Goal: Transaction & Acquisition: Register for event/course

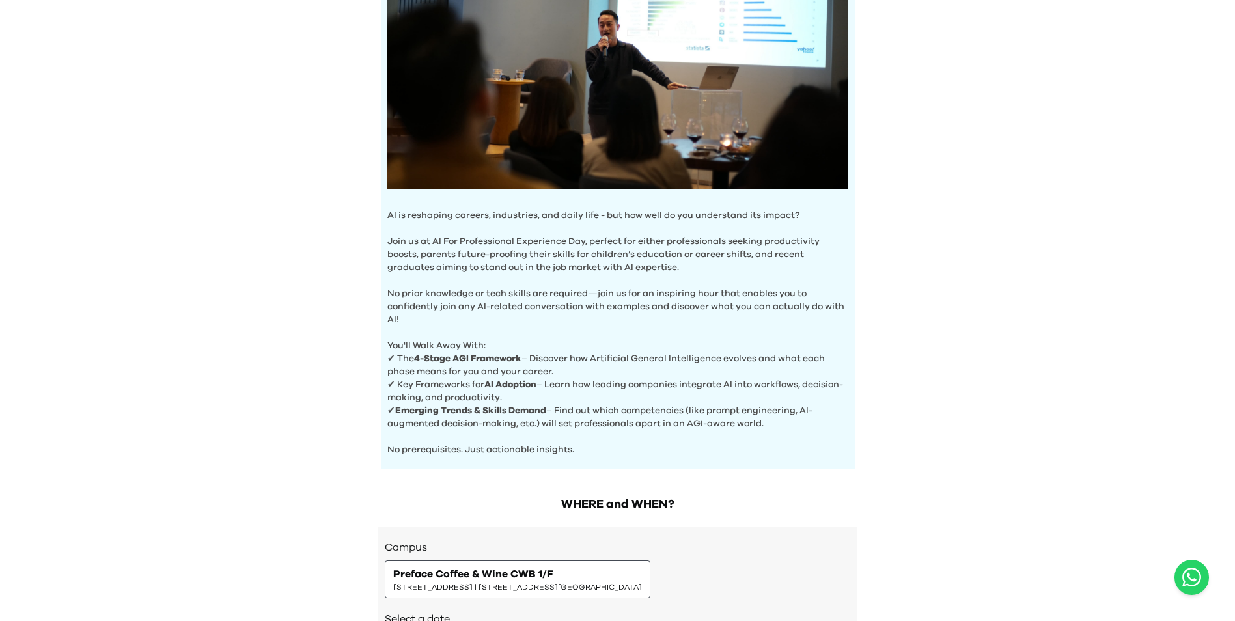
scroll to position [326, 0]
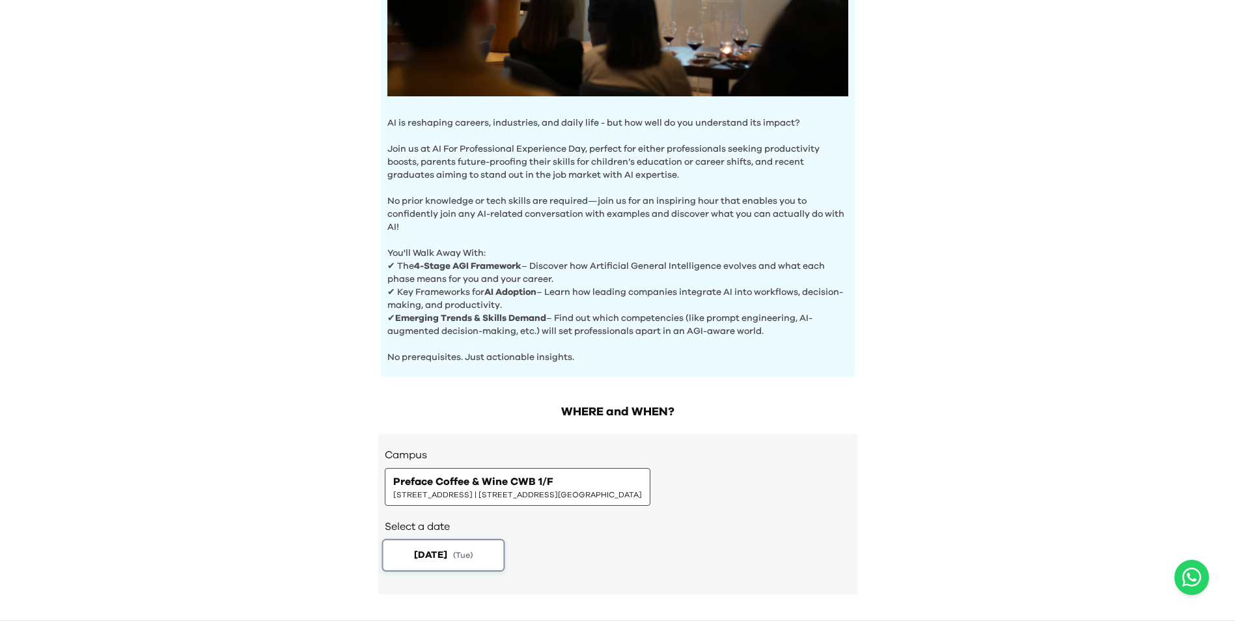
click at [455, 564] on button "[DATE] ( Tue )" at bounding box center [443, 555] width 123 height 33
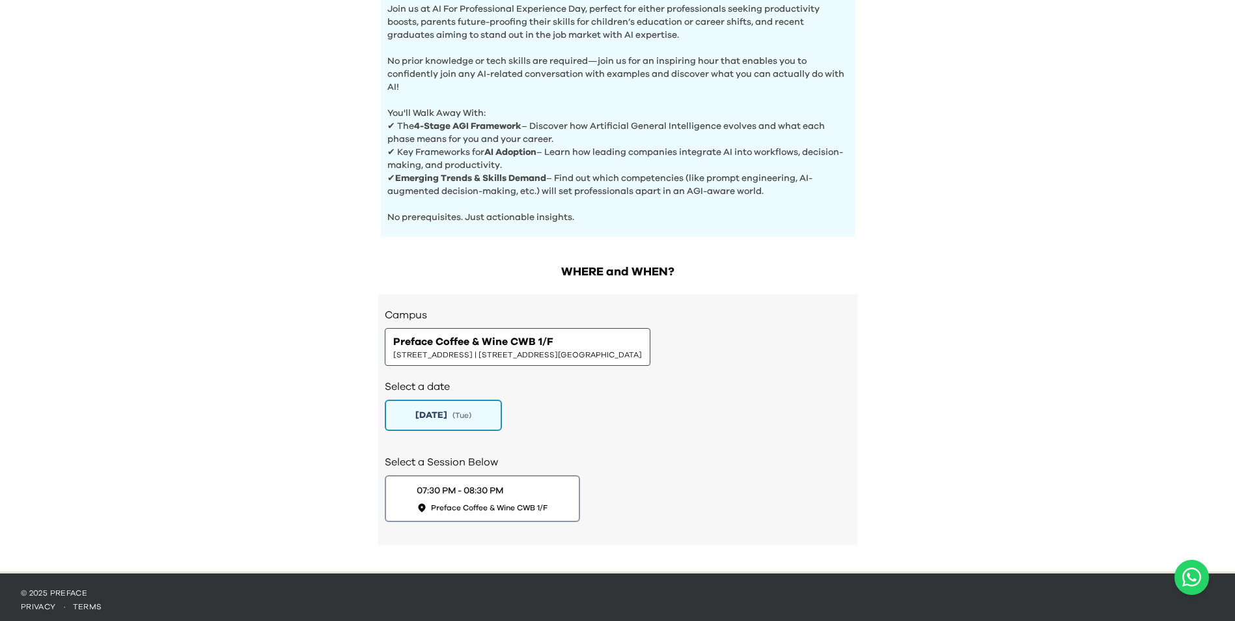
scroll to position [467, 0]
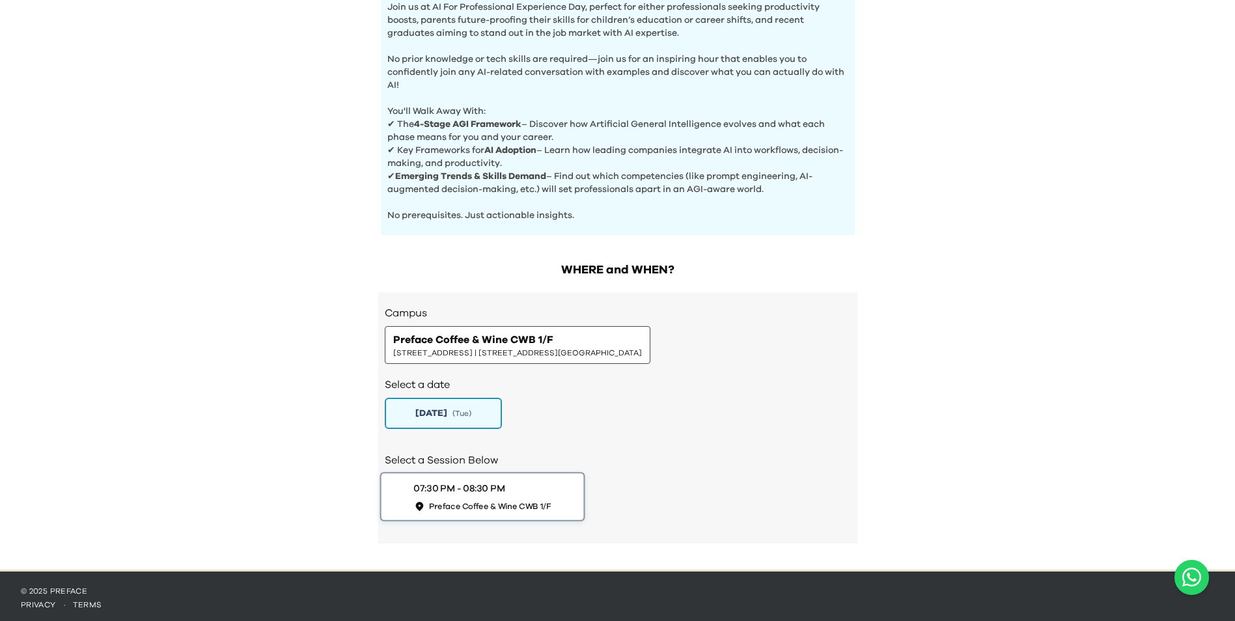
click at [426, 490] on div "07:30 PM - 08:30 PM" at bounding box center [458, 489] width 91 height 14
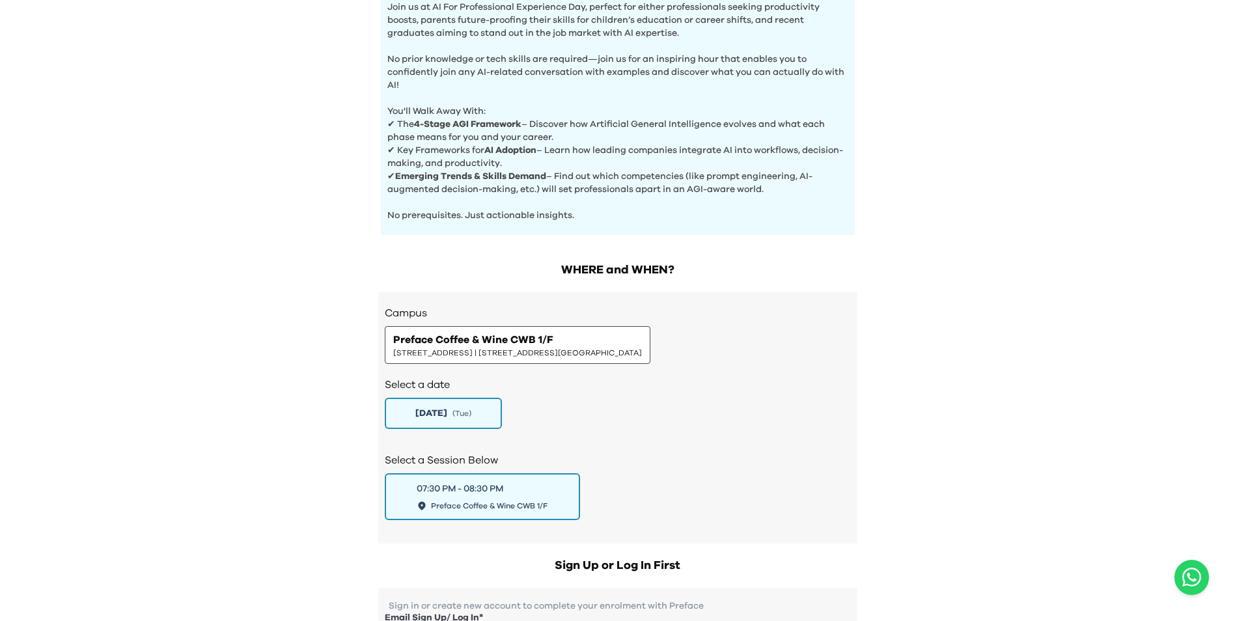
scroll to position [598, 0]
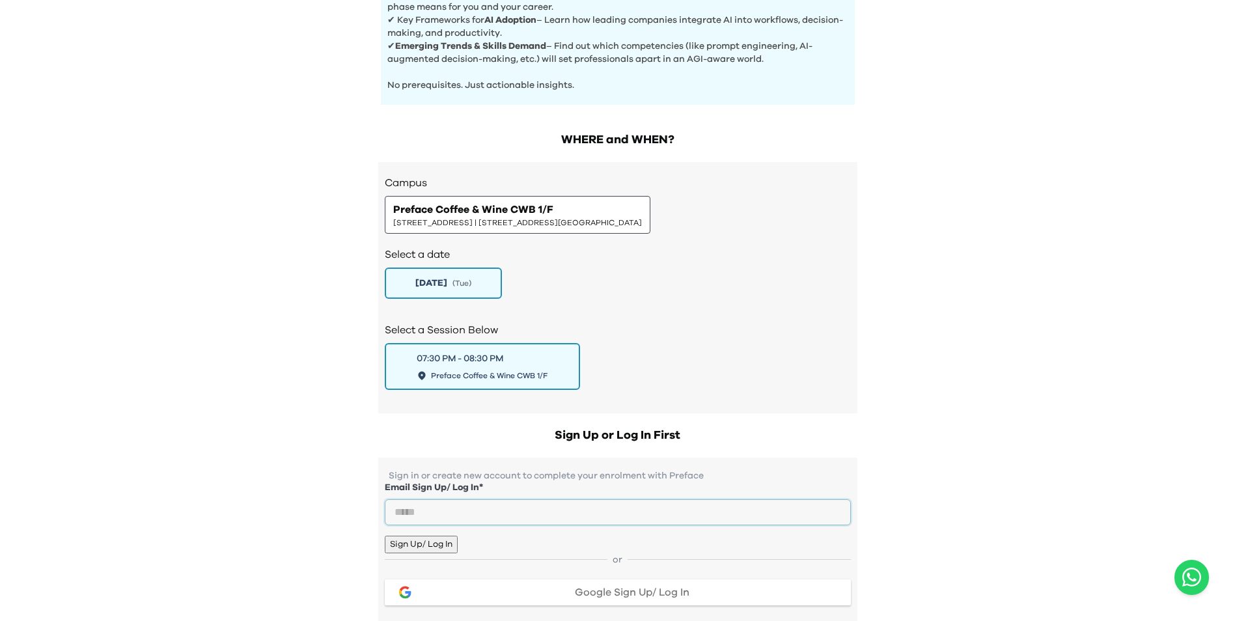
click at [492, 525] on input "email" at bounding box center [618, 512] width 466 height 26
type input "**********"
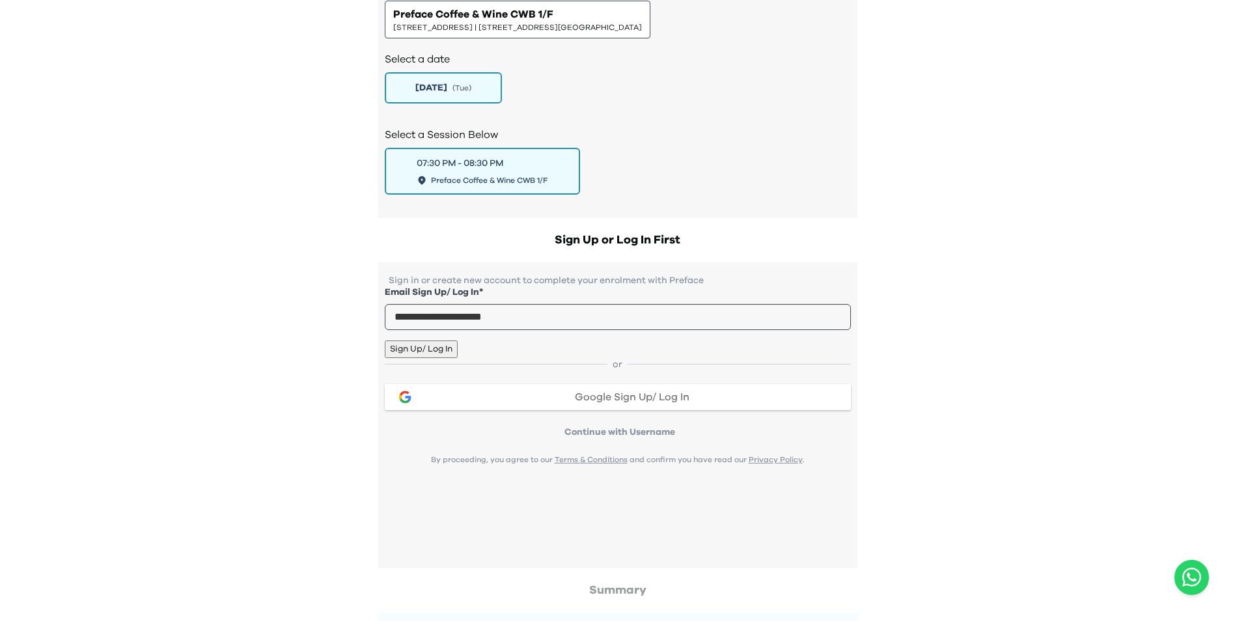
click at [458, 358] on button "Sign Up/ Log In" at bounding box center [421, 350] width 73 height 18
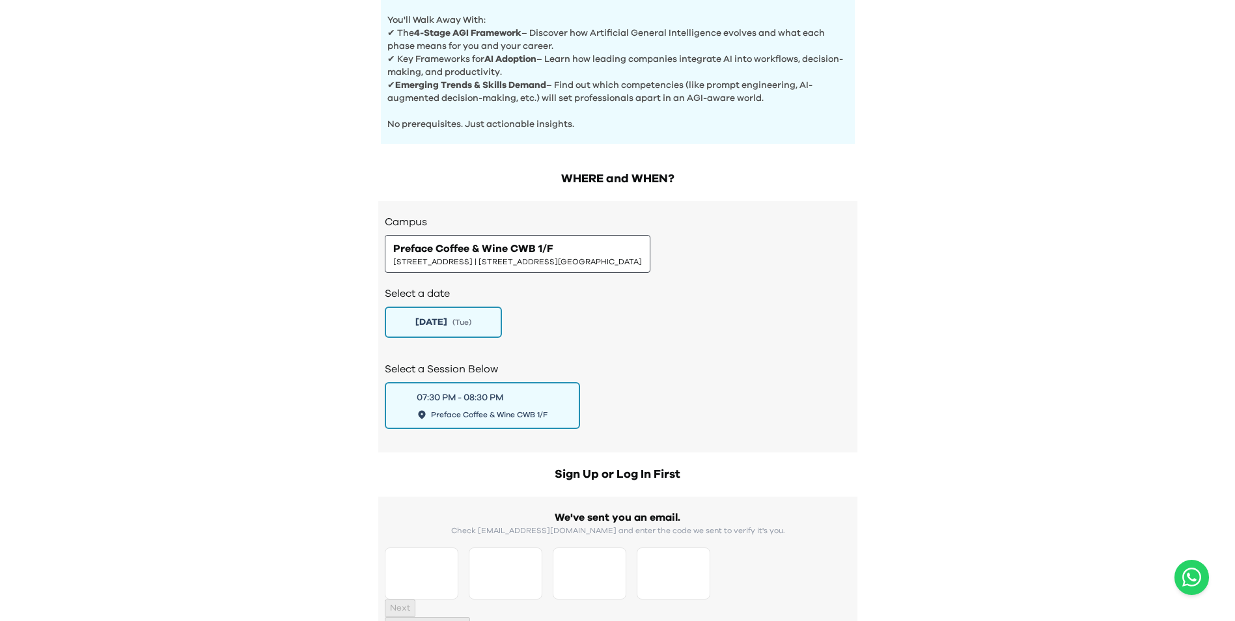
scroll to position [716, 0]
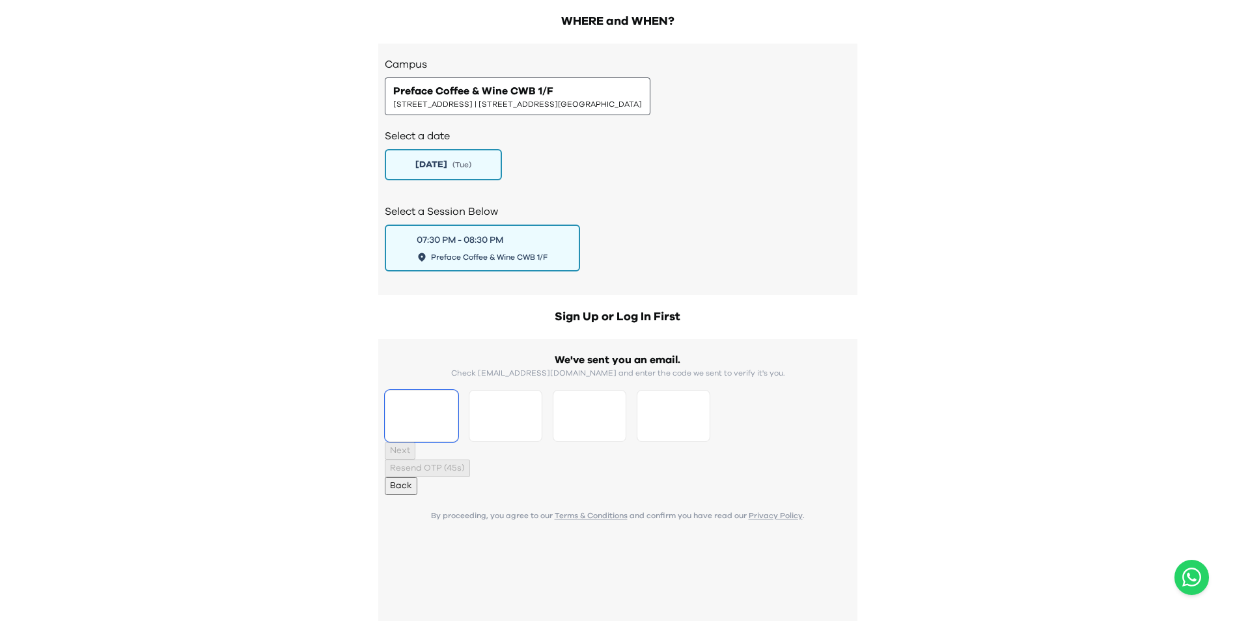
click at [458, 442] on input "Please enter OTP character 1" at bounding box center [422, 416] width 74 height 52
type input "*"
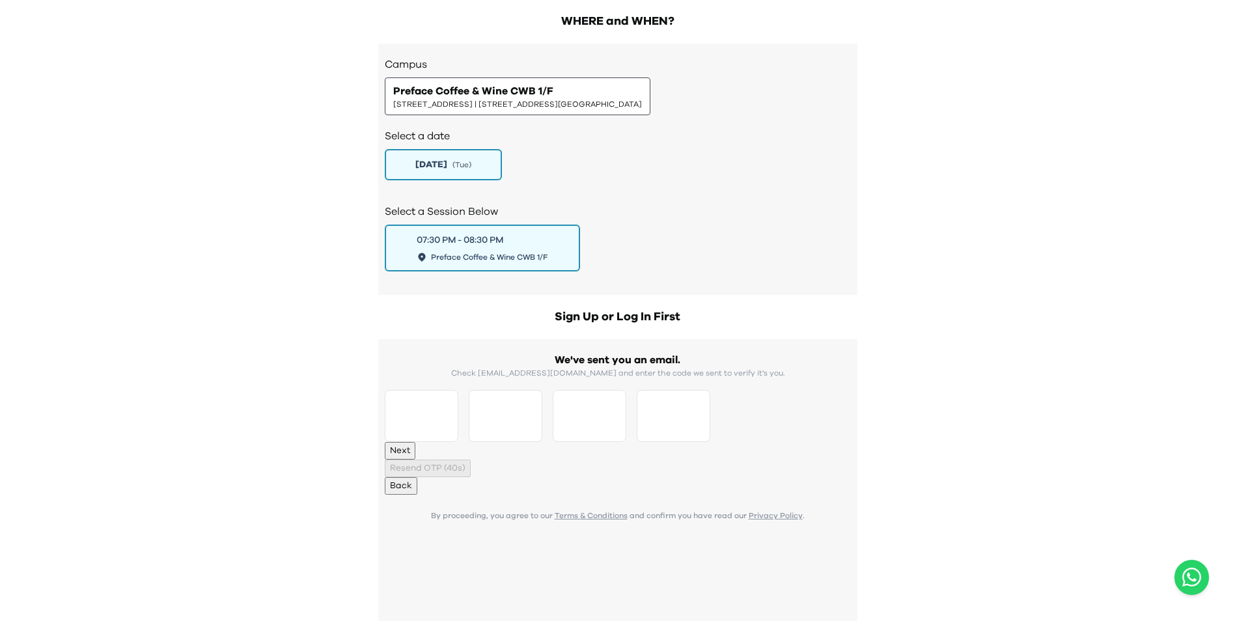
click at [415, 460] on button "Next" at bounding box center [400, 451] width 31 height 18
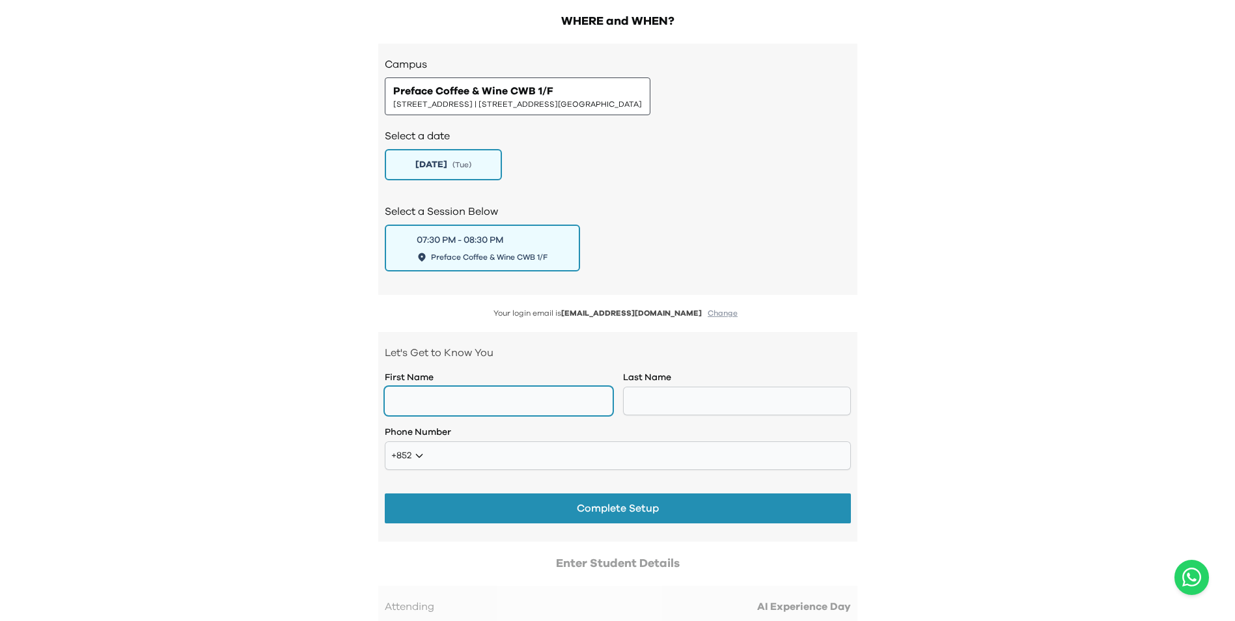
click at [449, 402] on input "text" at bounding box center [499, 401] width 228 height 29
type input "******"
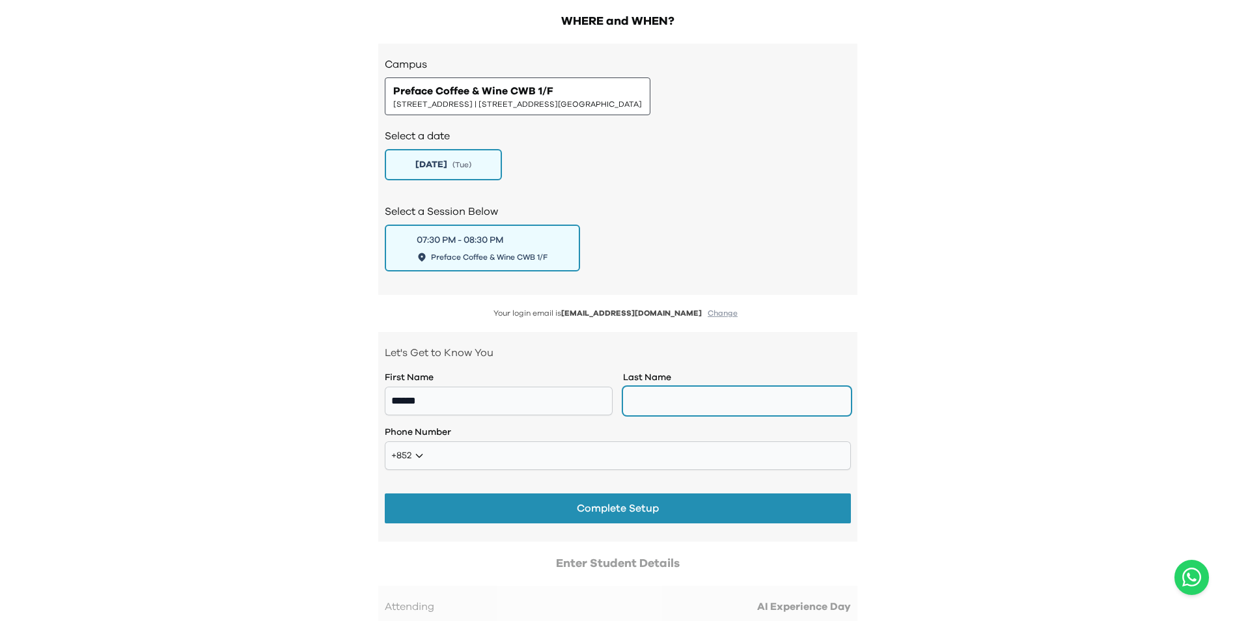
click at [788, 399] on input "text" at bounding box center [737, 401] width 228 height 29
type input "**"
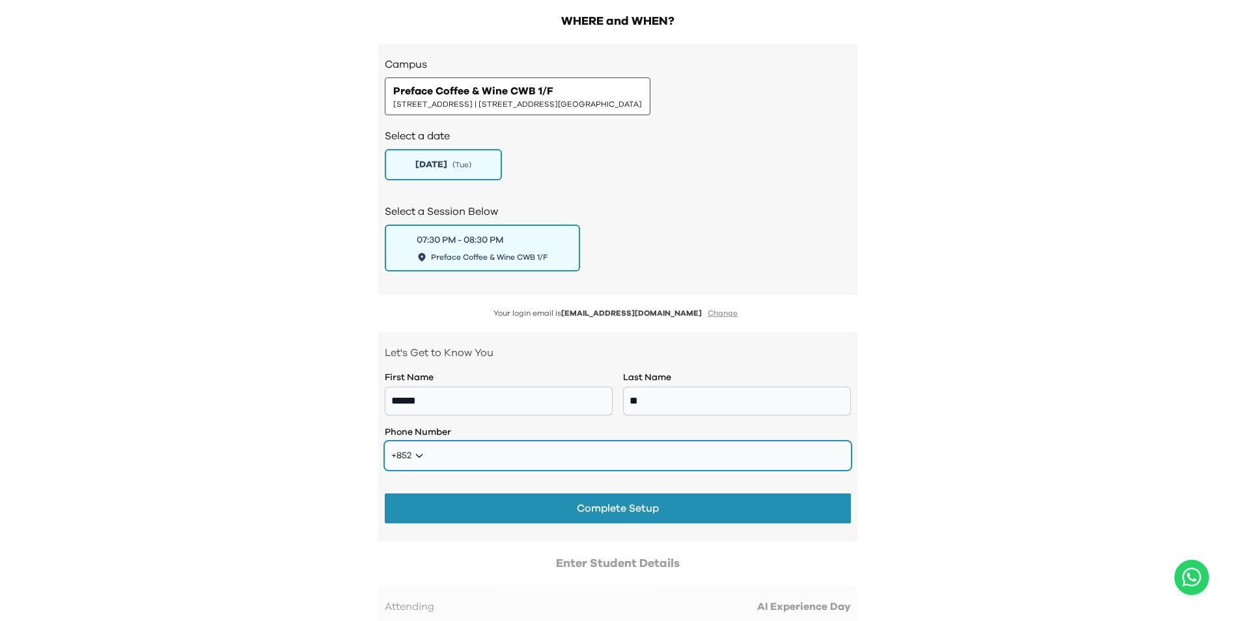
click at [743, 452] on input "tel" at bounding box center [618, 455] width 466 height 29
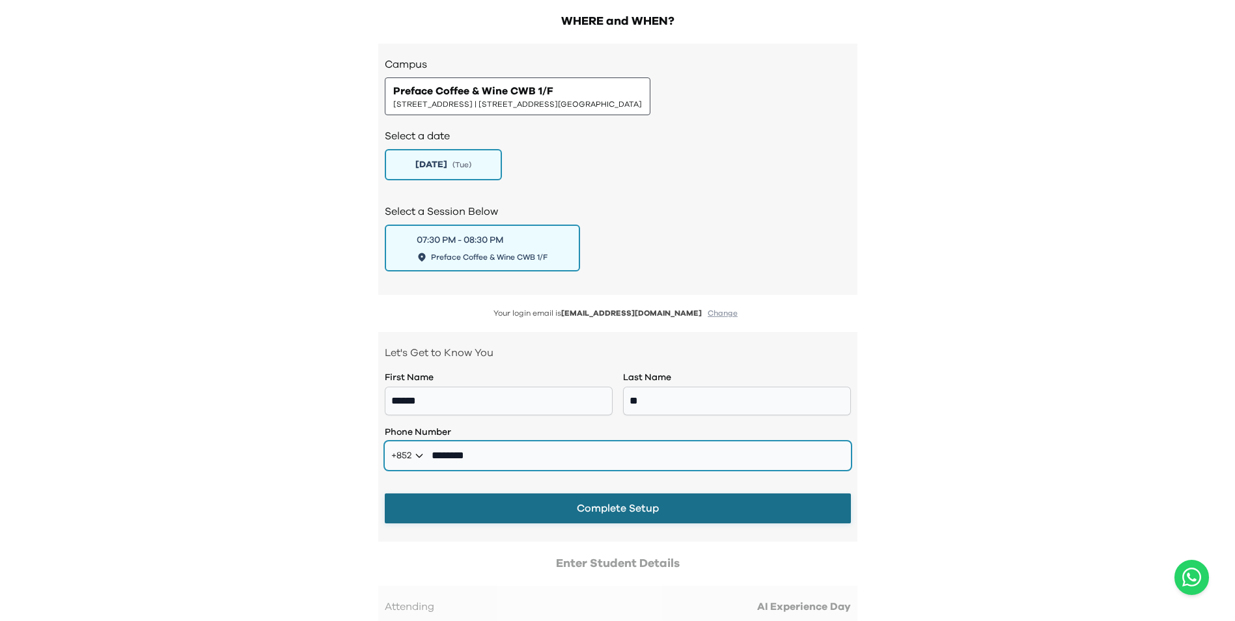
type input "********"
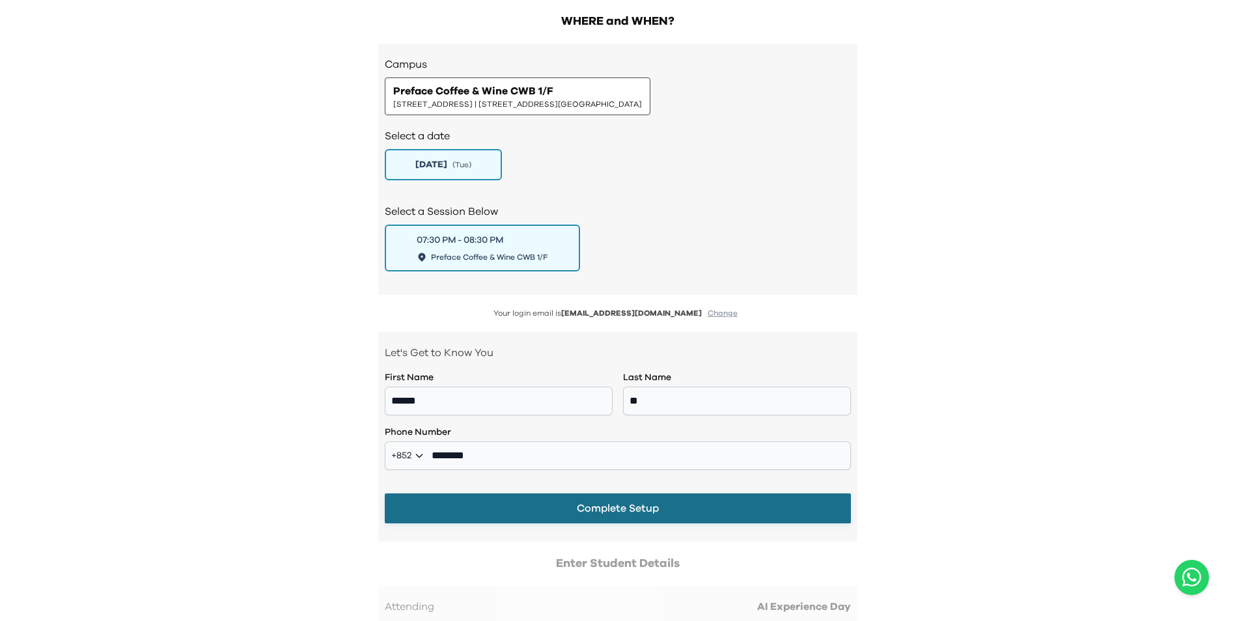
click at [678, 507] on button "Complete Setup" at bounding box center [618, 509] width 466 height 30
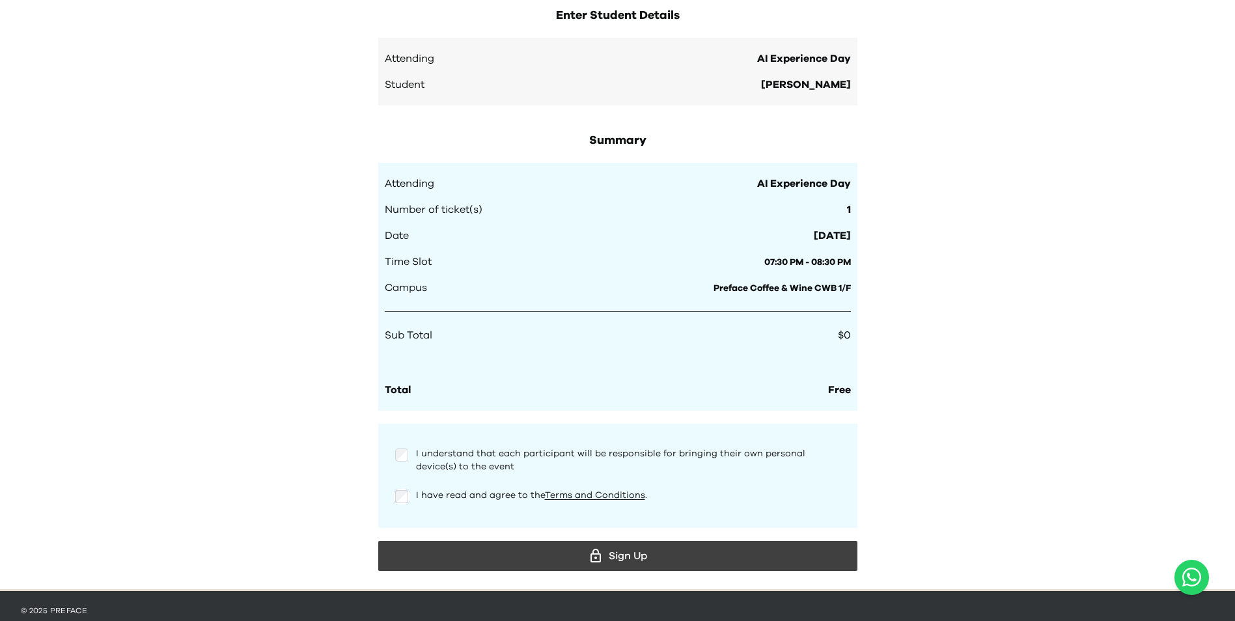
scroll to position [1061, 0]
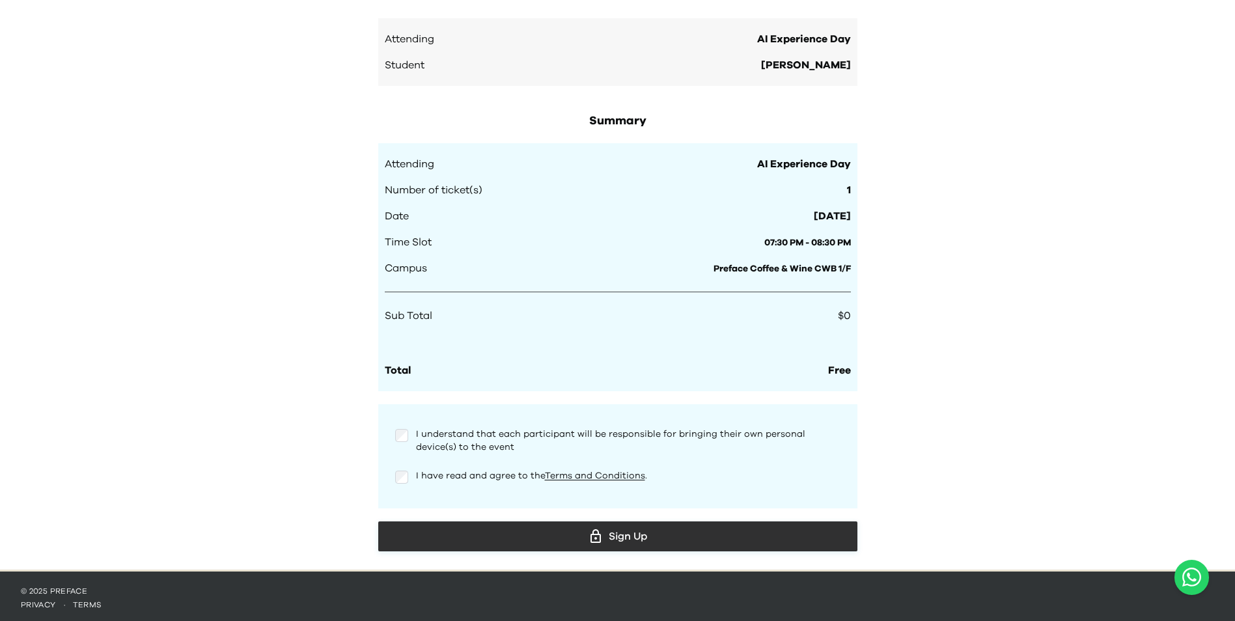
click at [638, 538] on div "Sign Up" at bounding box center [618, 537] width 458 height 20
